Goal: Task Accomplishment & Management: Manage account settings

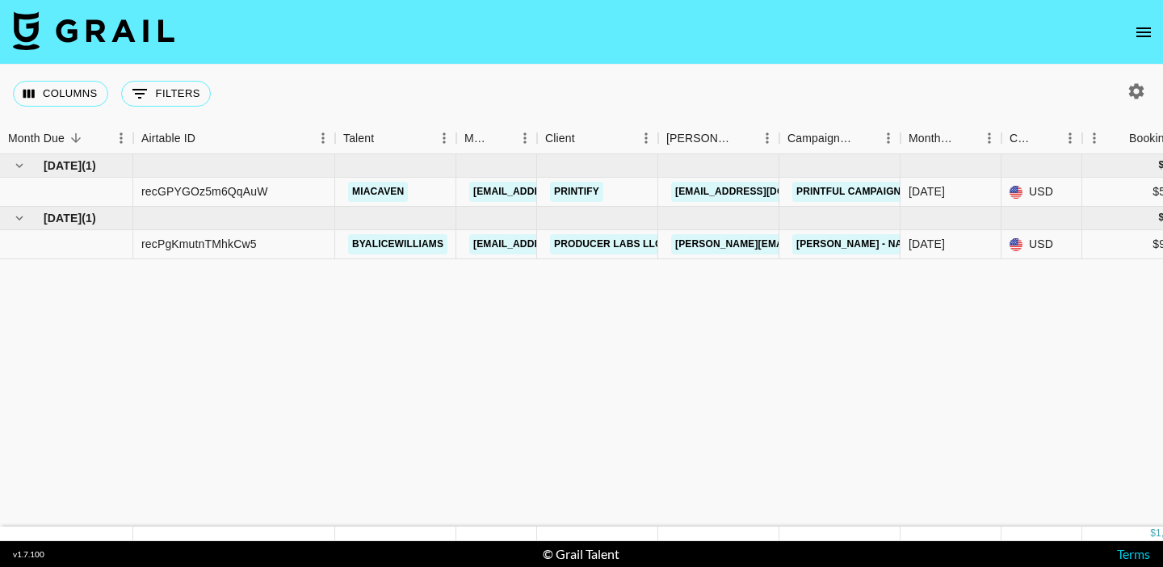
click at [1150, 36] on icon "open drawer" at bounding box center [1144, 32] width 15 height 10
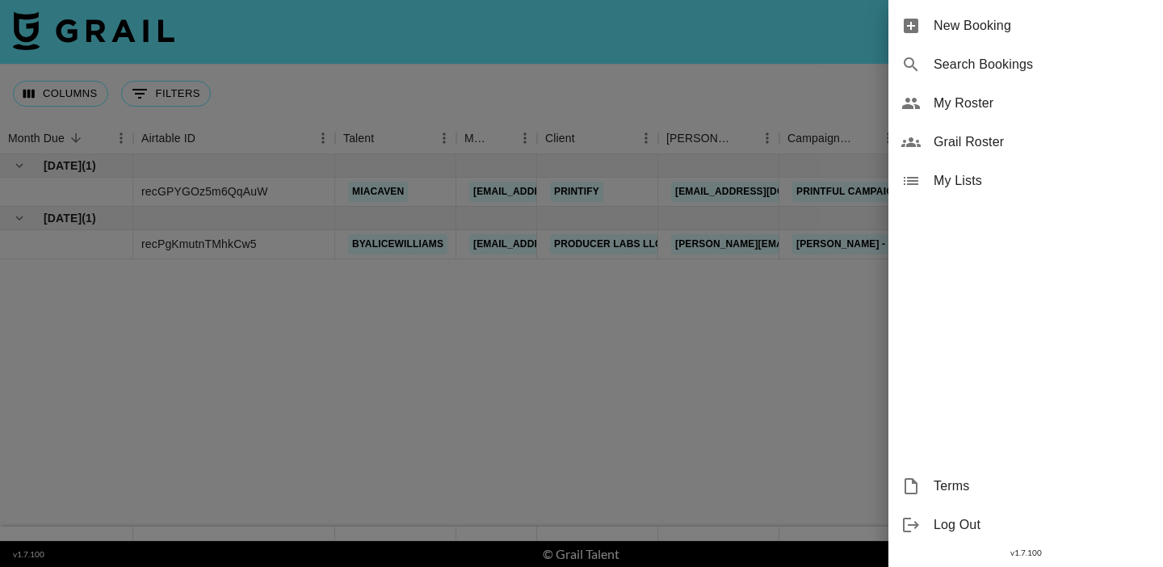
click at [985, 101] on span "My Roster" at bounding box center [1042, 103] width 217 height 19
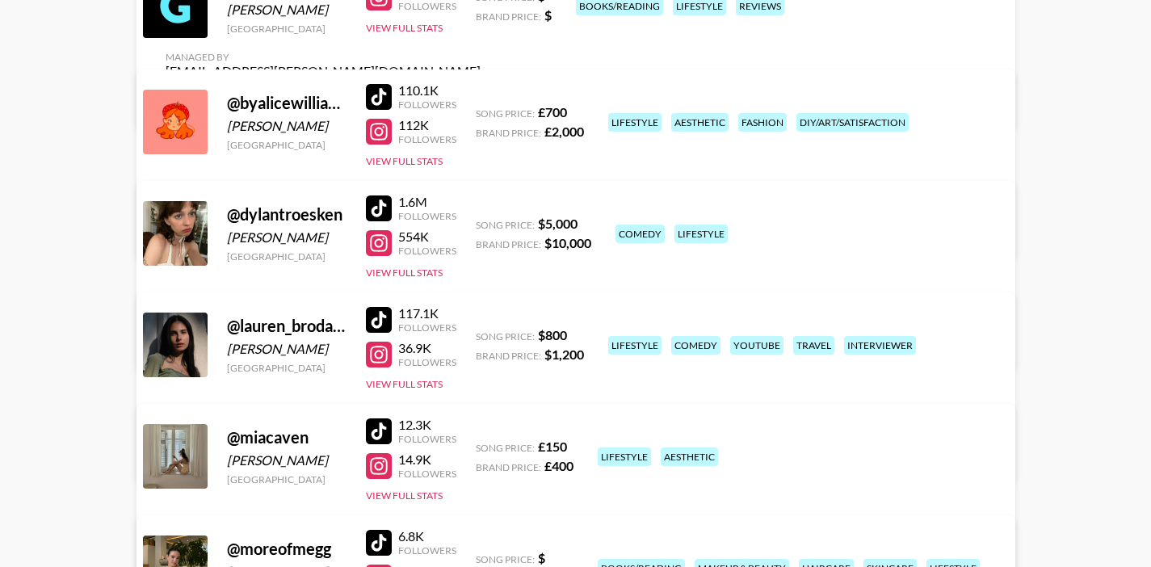
scroll to position [276, 0]
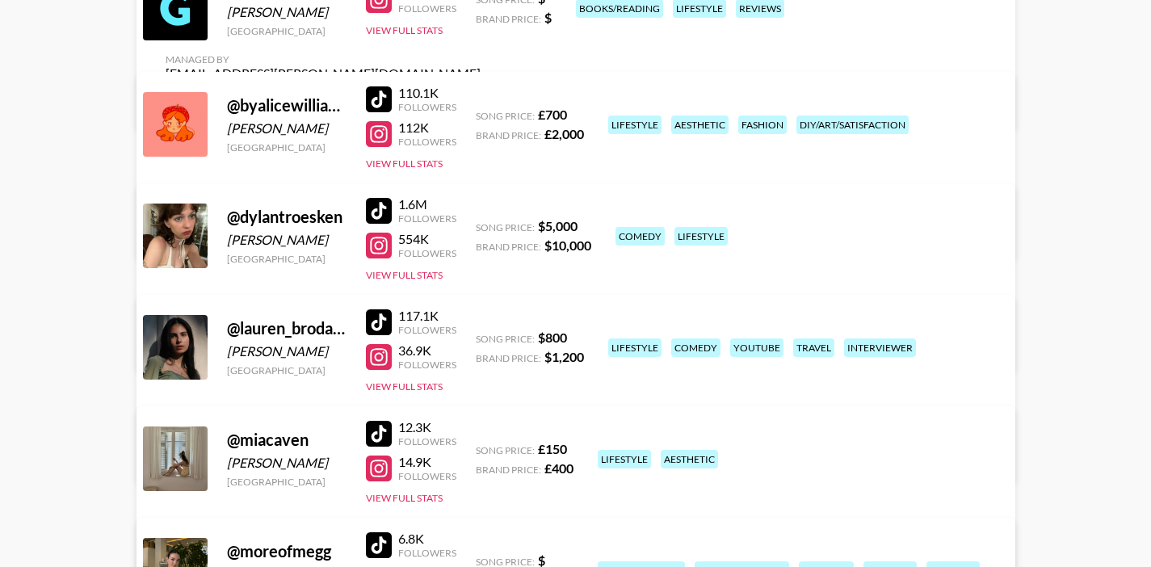
click at [320, 222] on div "@ dylantroesken" at bounding box center [287, 217] width 120 height 20
click at [481, 336] on link "View/Edit Details" at bounding box center [323, 344] width 315 height 16
click at [687, 1] on div "@ booksandbeyonddd [PERSON_NAME] [GEOGRAPHIC_DATA] 55.7K Followers View Full St…" at bounding box center [576, 49] width 879 height 161
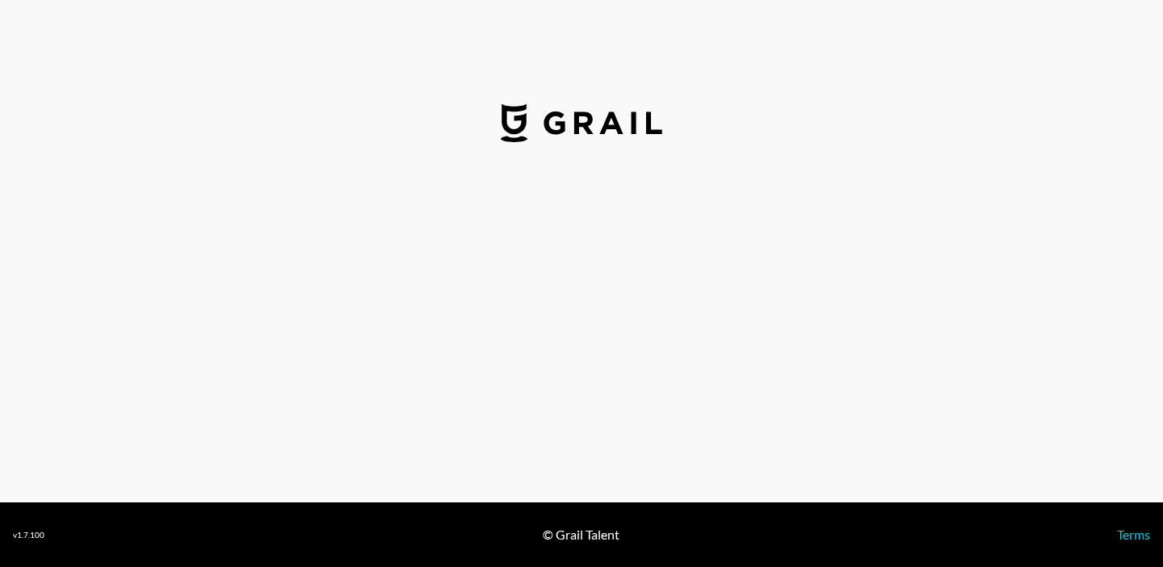
select select "USD"
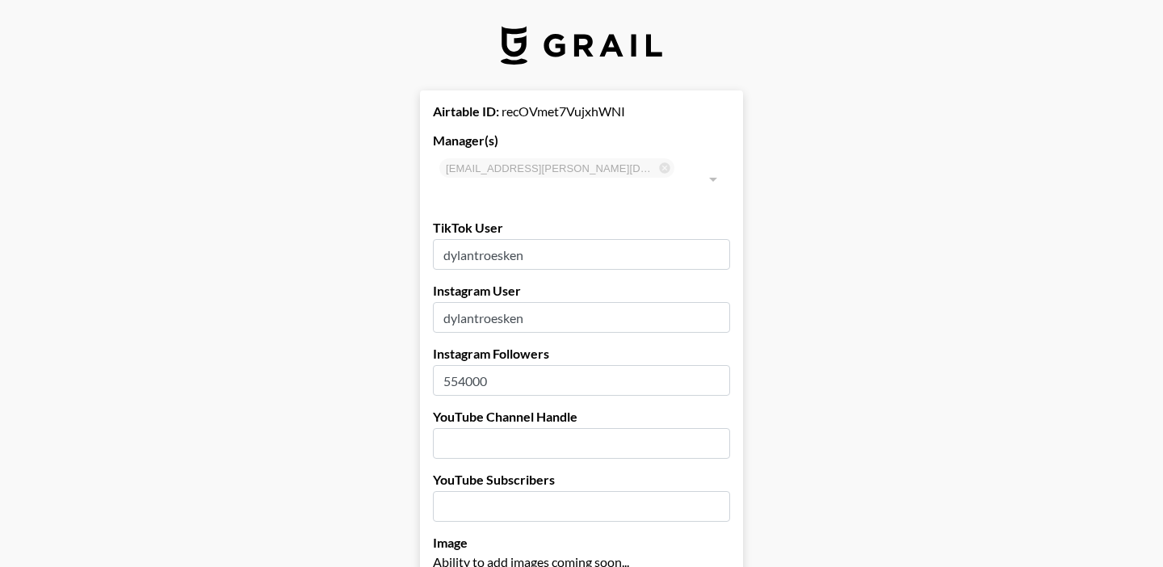
type input "[GEOGRAPHIC_DATA]"
